Goal: Task Accomplishment & Management: Use online tool/utility

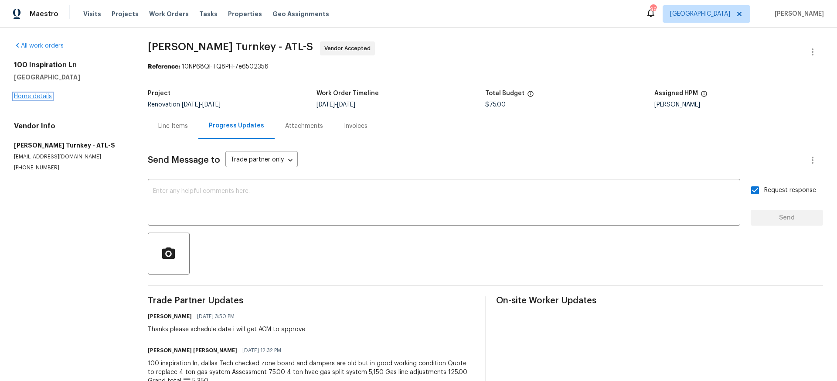
click at [43, 94] on link "Home details" at bounding box center [33, 96] width 38 height 6
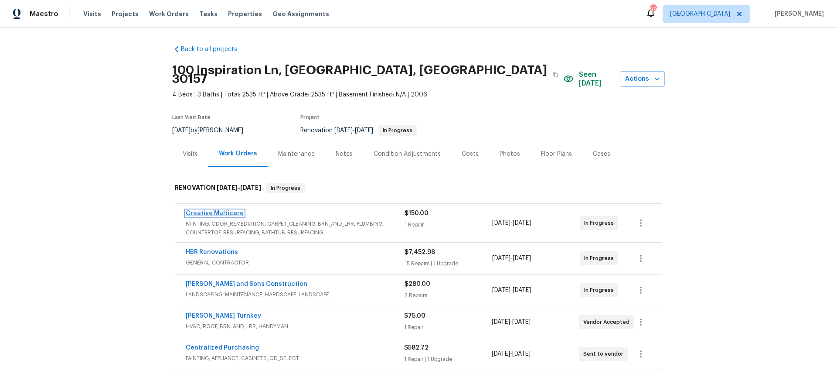
click at [225, 210] on link "Creative Multicare" at bounding box center [215, 213] width 58 height 6
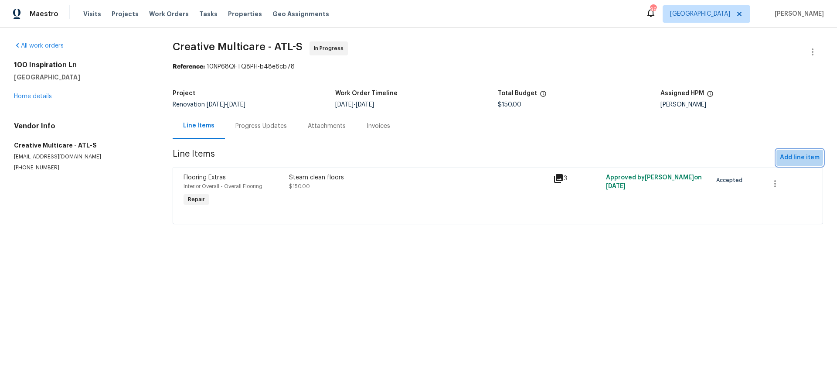
click at [793, 157] on span "Add line item" at bounding box center [800, 157] width 40 height 11
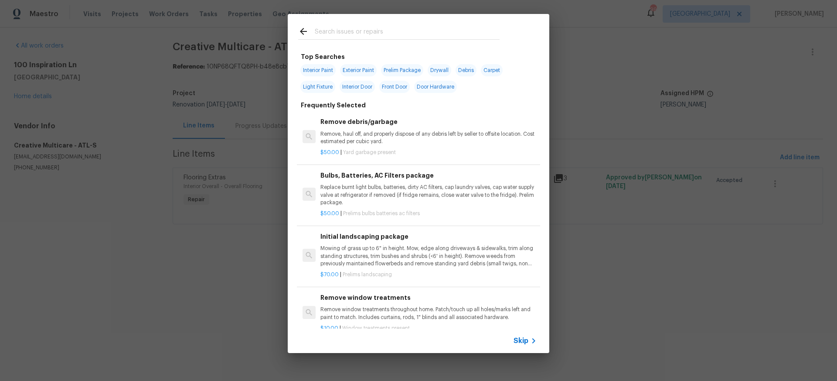
click at [322, 31] on input "text" at bounding box center [407, 32] width 185 height 13
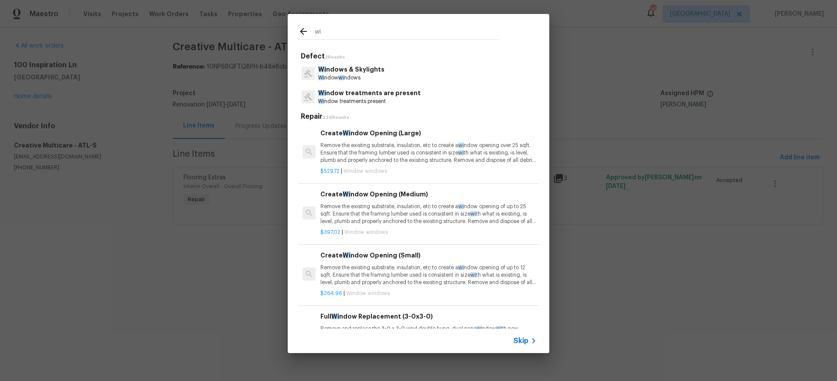
type input "wi"
click at [350, 72] on p "Wi ndows & Skylights" at bounding box center [351, 69] width 66 height 9
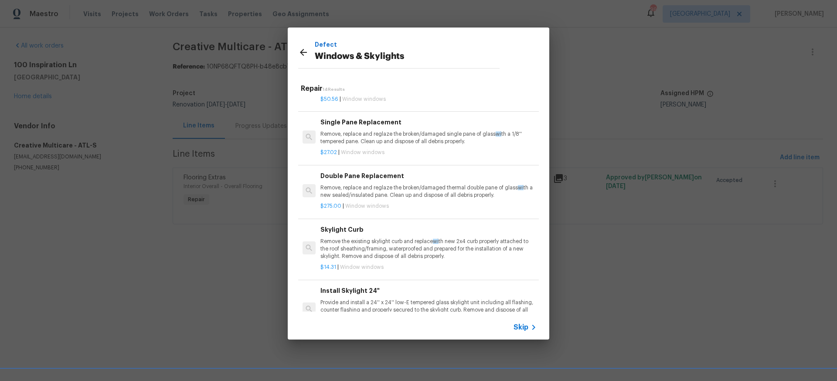
scroll to position [284, 0]
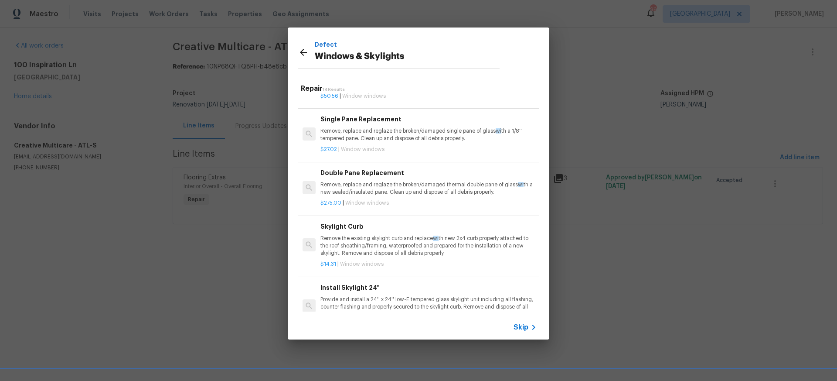
click at [345, 187] on p "Remove, replace and reglaze the broken/damaged thermal double pane of glass wi …" at bounding box center [429, 188] width 216 height 15
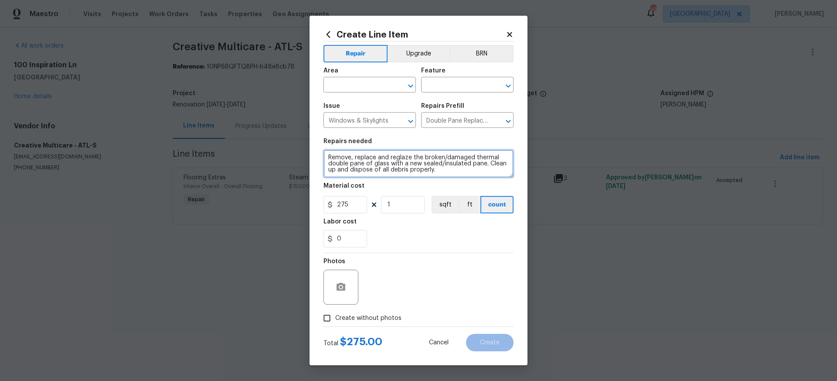
drag, startPoint x: 326, startPoint y: 156, endPoint x: 432, endPoint y: 184, distance: 109.8
click at [432, 185] on section "Repairs needed Remove, replace and reglaze the broken/damaged thermal double pa…" at bounding box center [419, 192] width 190 height 119
